Goal: Book appointment/travel/reservation

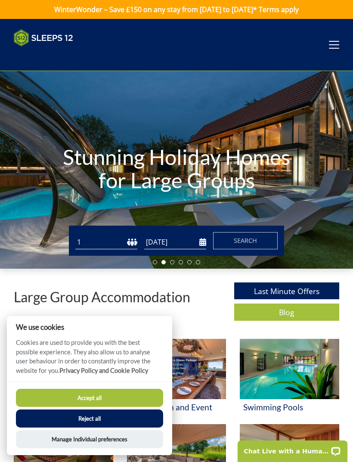
click at [127, 419] on button "Reject all" at bounding box center [89, 418] width 147 height 18
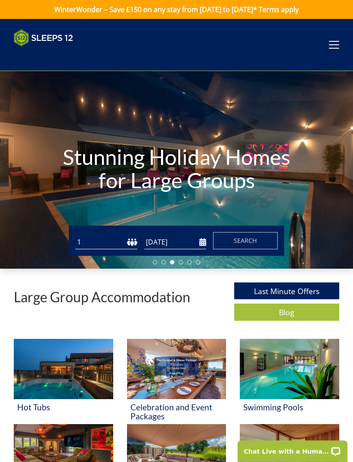
click at [128, 238] on select "1 2 3 4 5 6 7 8 9 10 11 12 13 14 15 16 17 18 19 20 21 22 23 24 25 26 27 28 29 3…" at bounding box center [106, 242] width 62 height 14
select select "16"
click at [188, 242] on input "05/09/2025" at bounding box center [175, 242] width 62 height 14
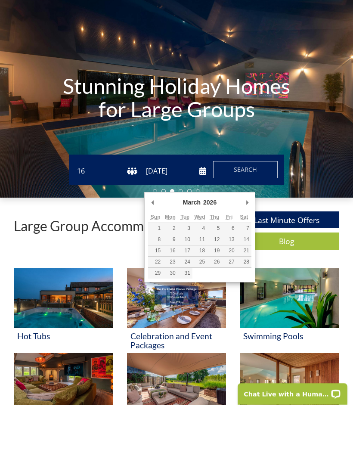
type input "20/03/2026"
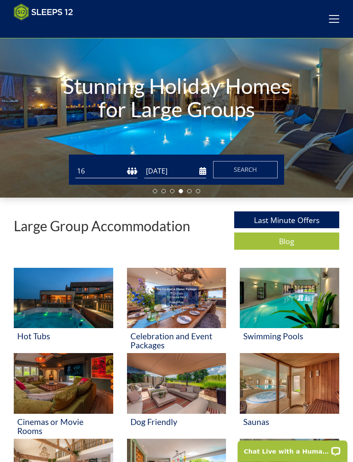
click at [200, 172] on input "20/03/2026" at bounding box center [175, 171] width 62 height 14
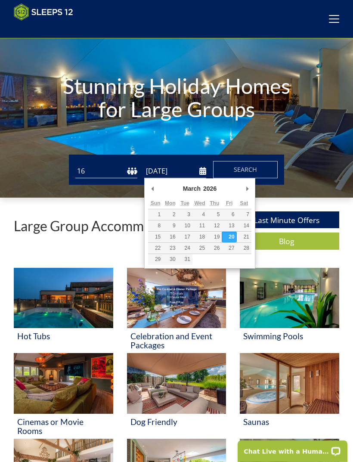
click at [259, 167] on button "Search" at bounding box center [245, 169] width 65 height 17
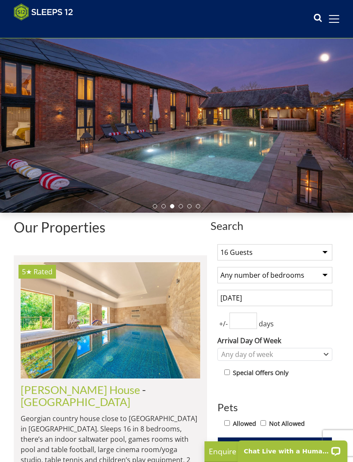
scroll to position [41, 0]
